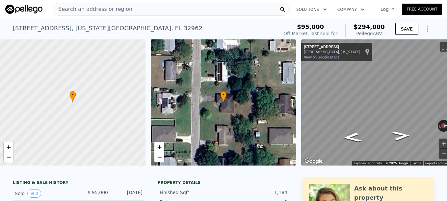
click at [102, 10] on span "Search an address or region" at bounding box center [92, 9] width 79 height 8
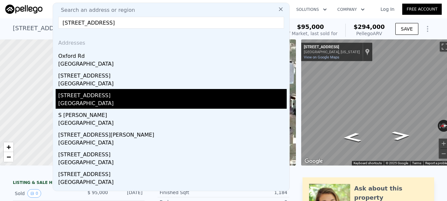
type input "[STREET_ADDRESS]"
click at [116, 98] on div "[STREET_ADDRESS]" at bounding box center [172, 94] width 228 height 11
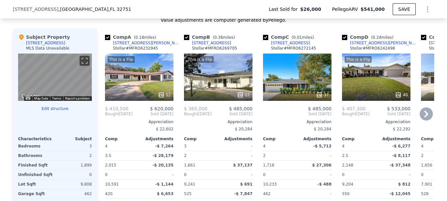
scroll to position [656, 0]
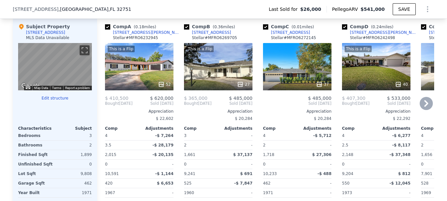
click at [423, 109] on icon at bounding box center [426, 103] width 13 height 13
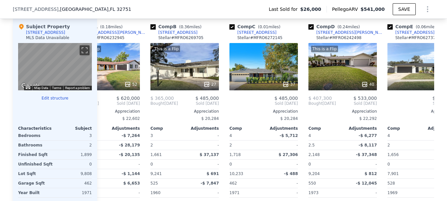
scroll to position [0, 158]
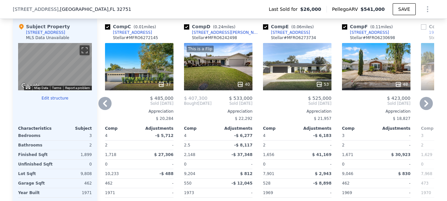
click at [423, 109] on icon at bounding box center [426, 103] width 13 height 13
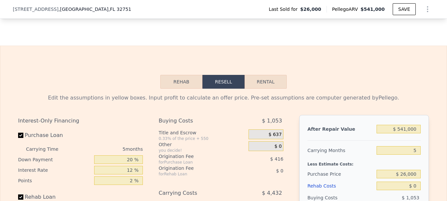
scroll to position [889, 0]
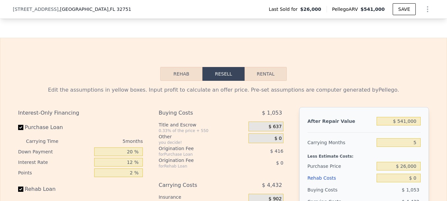
click at [173, 81] on button "Rehab" at bounding box center [181, 74] width 42 height 14
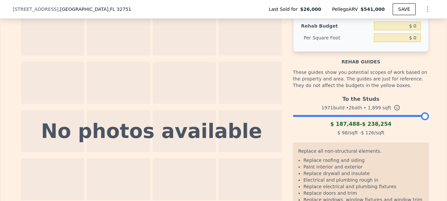
scroll to position [988, 0]
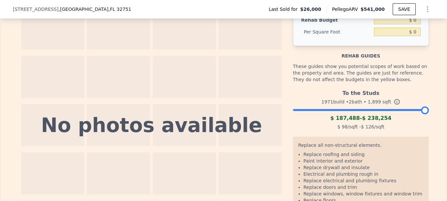
click at [342, 111] on div at bounding box center [361, 109] width 136 height 4
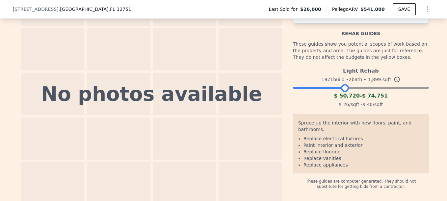
scroll to position [1021, 0]
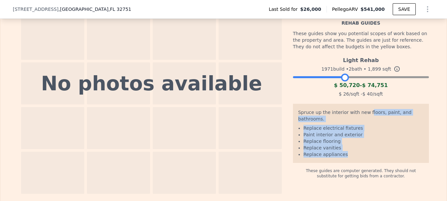
drag, startPoint x: 362, startPoint y: 122, endPoint x: 364, endPoint y: 156, distance: 34.0
click at [364, 156] on div "Spruce up the interior with new floors, paint, and bathrooms. Replace electrica…" at bounding box center [361, 133] width 136 height 59
copy div "loors, paint, and bathrooms. Replace electrical fixtures Paint interior and ext…"
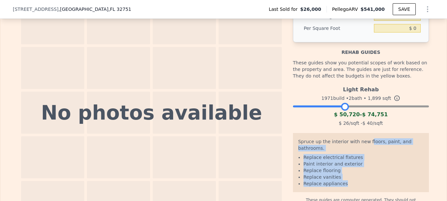
scroll to position [955, 0]
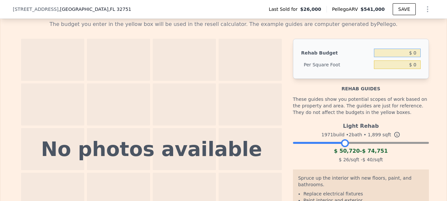
click at [413, 57] on input "$ 0" at bounding box center [397, 53] width 47 height 9
type input "$ 70,465"
click at [435, 64] on div "The budget you enter in the yellow box will be used in the resell calculator. T…" at bounding box center [223, 137] width 446 height 245
type input "$ 37.11"
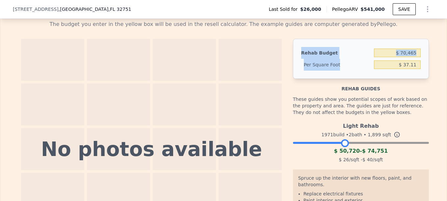
drag, startPoint x: 296, startPoint y: 62, endPoint x: 410, endPoint y: 80, distance: 115.4
click at [410, 79] on div "Rehab Budget $ 70,465 Per Square Foot $ 37.11" at bounding box center [361, 59] width 136 height 40
copy div "Rehab Budget Per Square Foot"
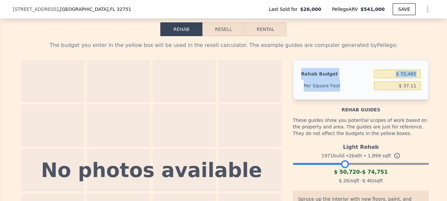
scroll to position [922, 0]
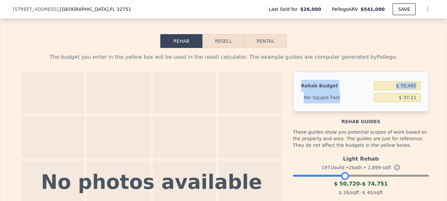
click at [223, 48] on button "Resell" at bounding box center [223, 41] width 42 height 14
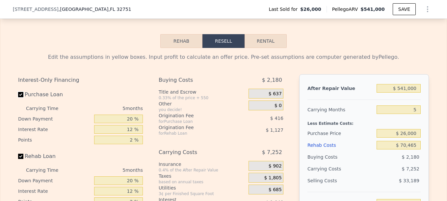
click at [18, 97] on input "Purchase Loan" at bounding box center [20, 94] width 5 height 5
checkbox input "false"
type input "$ 403,370"
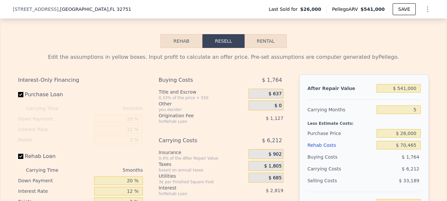
click at [18, 159] on input "Rehab Loan" at bounding box center [20, 156] width 5 height 5
checkbox input "false"
checkbox input "true"
type input "$ 0"
type input "$ 476,326"
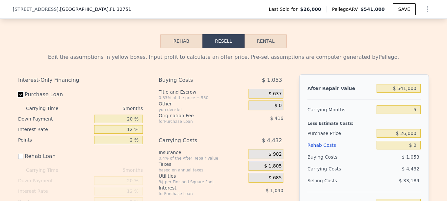
click at [18, 97] on input "Purchase Loan" at bounding box center [20, 94] width 5 height 5
checkbox input "false"
type input "$ 477,782"
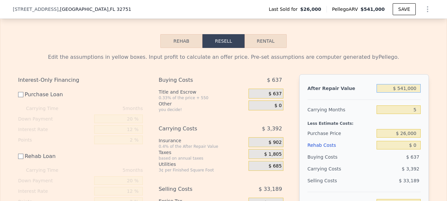
click at [405, 93] on input "$ 541,000" at bounding box center [399, 88] width 44 height 9
type input "$ 54,000"
type input "$ 20,975"
type input "$ 5,000"
type input "-$ 24,987"
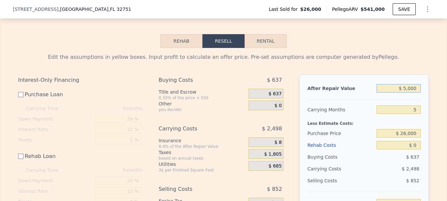
type input "$ 000"
type input "-$ 29,677"
type input "$ 4,000"
type input "-$ 25,925"
type input "$ 466,000"
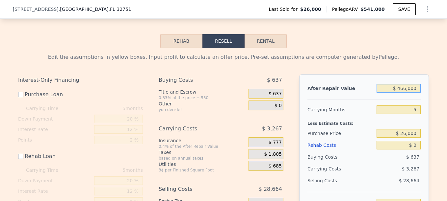
type input "$ 407,432"
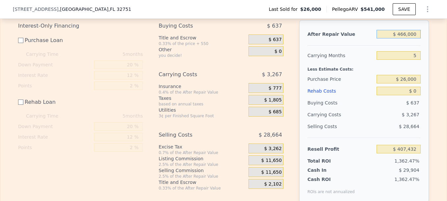
scroll to position [988, 0]
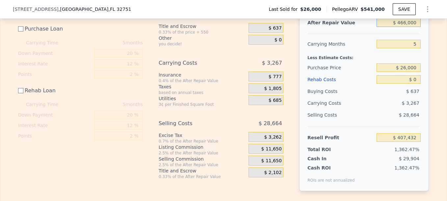
type input "$ 466,000"
click at [415, 84] on input "$ 0" at bounding box center [399, 79] width 44 height 9
type input "$ 7"
type input "$ 407,425"
type input "$ 70"
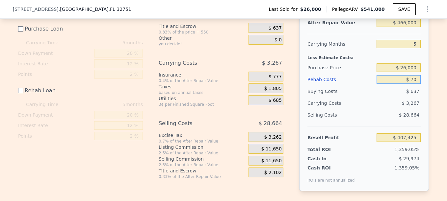
type input "$ 407,362"
type input "$ 704"
type input "$ 406,728"
type input "$ 70,465"
type input "$ 336,967"
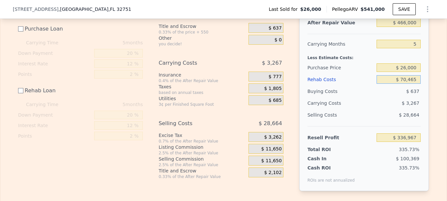
type input "$ 70,465"
click at [420, 108] on div "After Repair Value $ 466,000 Carrying Months 5 Less Estimate Costs: Purchase Pr…" at bounding box center [364, 100] width 130 height 183
click at [413, 142] on input "$ 336,967" at bounding box center [399, 138] width 44 height 9
type input "$ 80,000"
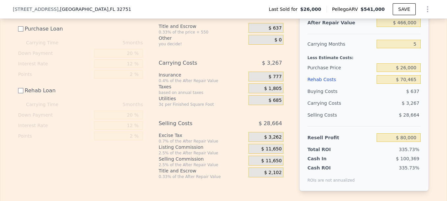
click at [430, 141] on div "Edit the assumptions in yellow boxes. Input profit to calculate an offer price.…" at bounding box center [223, 92] width 421 height 220
type input "$ 282,115"
click at [405, 142] on input "$ 80,000" at bounding box center [399, 138] width 44 height 9
type input "$ 75,000"
click at [427, 146] on div "Edit the assumptions in yellow boxes. Input profit to calculate an offer price.…" at bounding box center [223, 92] width 421 height 220
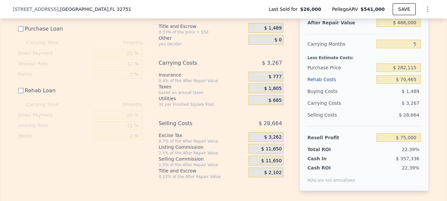
type input "$ 287,098"
click at [405, 142] on input "$ 75,000" at bounding box center [399, 138] width 44 height 9
type input "$ 80,000"
click at [430, 147] on div "Edit the assumptions in yellow boxes. Input profit to calculate an offer price.…" at bounding box center [223, 92] width 421 height 220
type input "$ 282,115"
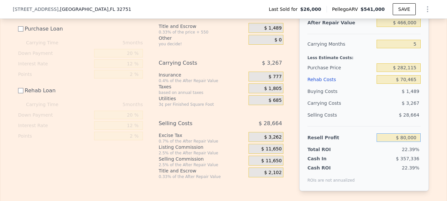
click at [406, 142] on input "$ 80,000" at bounding box center [399, 138] width 44 height 9
type input "$ 75,000"
click at [424, 151] on div "After Repair Value $ 466,000 Carrying Months 5 Less Estimate Costs: Purchase Pr…" at bounding box center [364, 100] width 130 height 183
type input "$ 287,098"
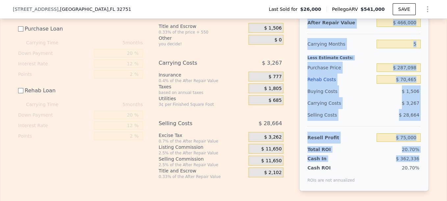
drag, startPoint x: 302, startPoint y: 32, endPoint x: 420, endPoint y: 171, distance: 182.1
click at [420, 171] on div "After Repair Value $ 466,000 Carrying Months 5 Less Estimate Costs: Purchase Pr…" at bounding box center [364, 100] width 130 height 183
drag, startPoint x: 420, startPoint y: 171, endPoint x: 417, endPoint y: 168, distance: 3.7
copy div "After Repair Value Carrying Months Less Estimate Costs: Purchase Price Rehab Co…"
